Goal: Task Accomplishment & Management: Use online tool/utility

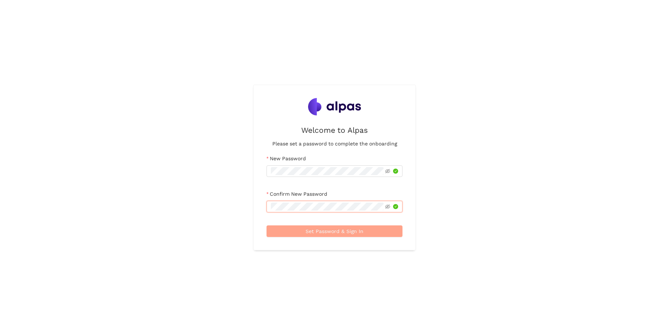
click at [349, 233] on span "Set Password & Sign In" at bounding box center [334, 231] width 58 height 8
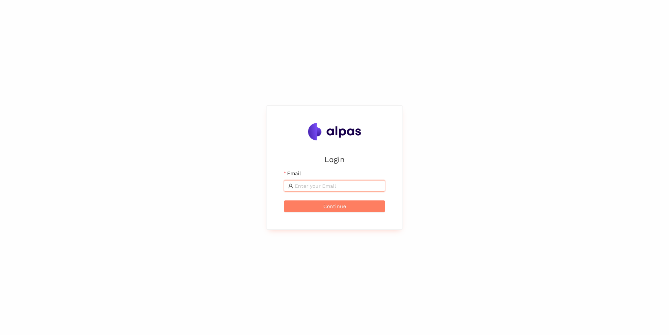
click at [323, 188] on input "Email" at bounding box center [338, 186] width 86 height 8
type input "[PERSON_NAME][EMAIL_ADDRESS][PERSON_NAME][DOMAIN_NAME]"
click at [292, 206] on button "Continue" at bounding box center [334, 206] width 101 height 12
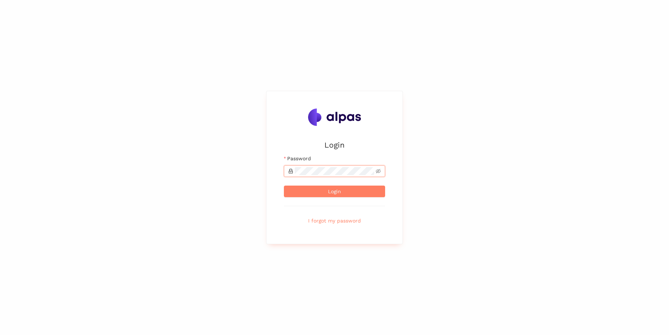
click at [284, 185] on button "Login" at bounding box center [334, 191] width 101 height 12
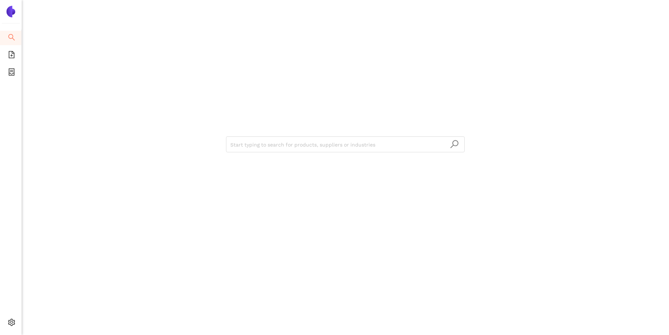
click at [11, 9] on img at bounding box center [11, 12] width 12 height 12
click at [8, 56] on icon "file-add" at bounding box center [11, 54] width 7 height 7
